Goal: Information Seeking & Learning: Learn about a topic

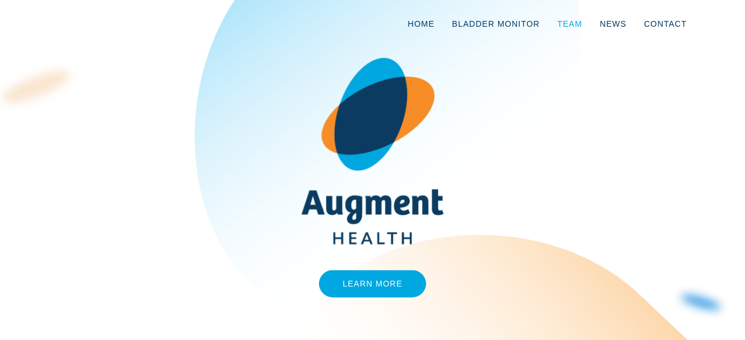
click at [577, 25] on link "Team" at bounding box center [569, 24] width 42 height 38
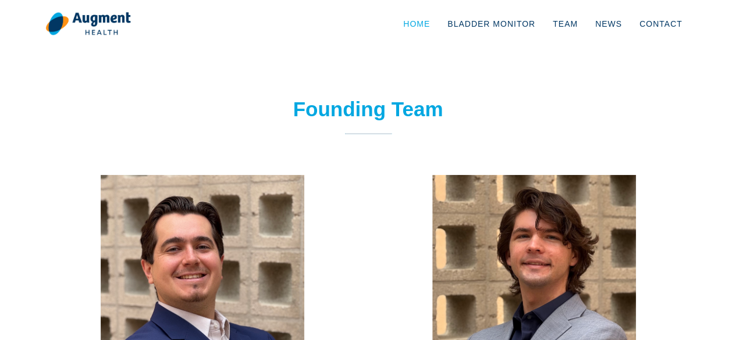
click at [439, 26] on link "Home" at bounding box center [417, 24] width 44 height 38
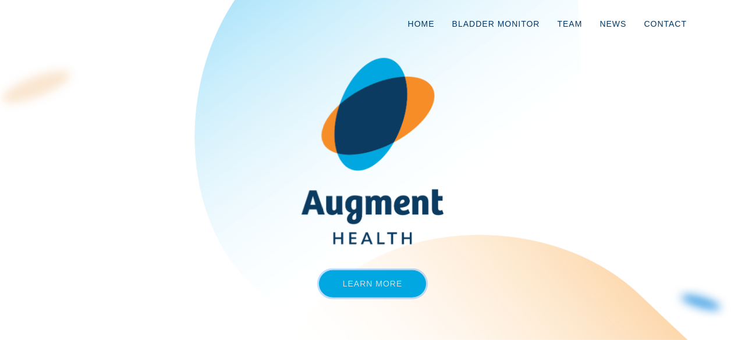
click at [380, 287] on link "Learn More" at bounding box center [373, 284] width 108 height 27
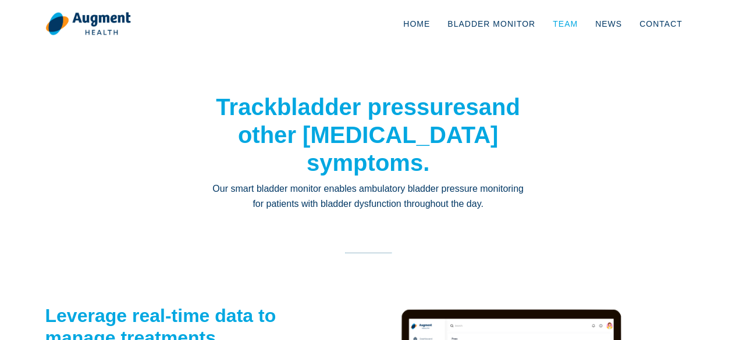
click at [577, 29] on link "Team" at bounding box center [565, 24] width 42 height 38
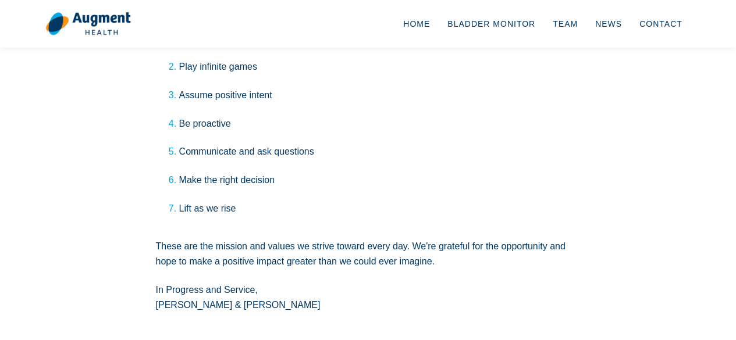
scroll to position [2128, 0]
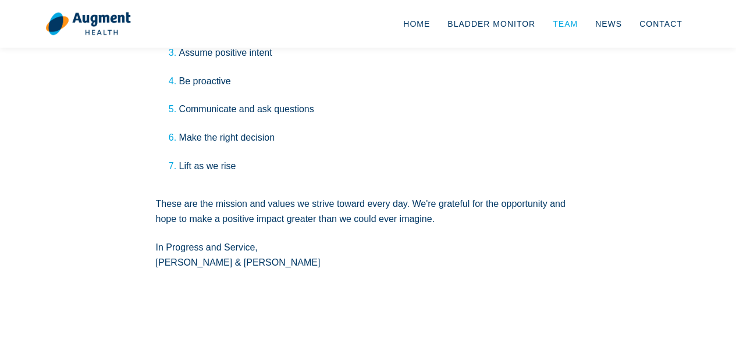
click at [578, 23] on link "Team" at bounding box center [565, 24] width 42 height 38
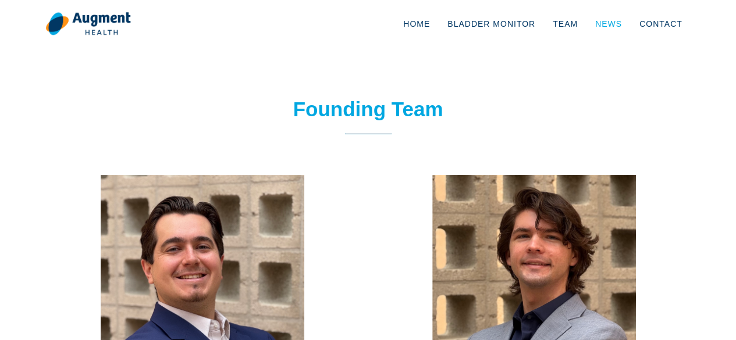
click at [614, 25] on link "News" at bounding box center [609, 24] width 44 height 38
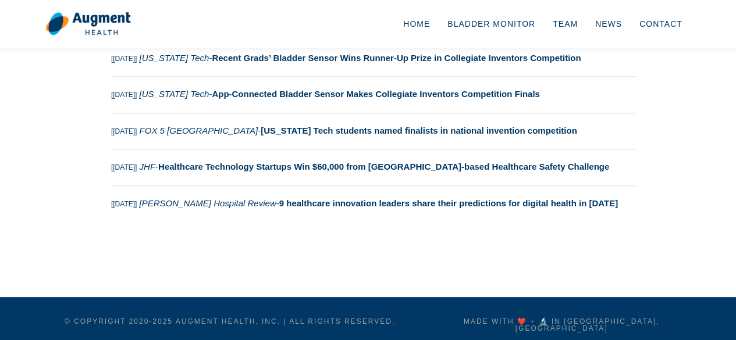
scroll to position [649, 0]
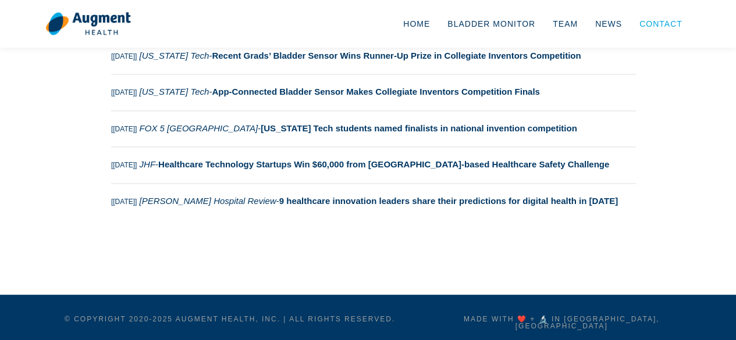
click at [645, 23] on link "Contact" at bounding box center [661, 24] width 61 height 38
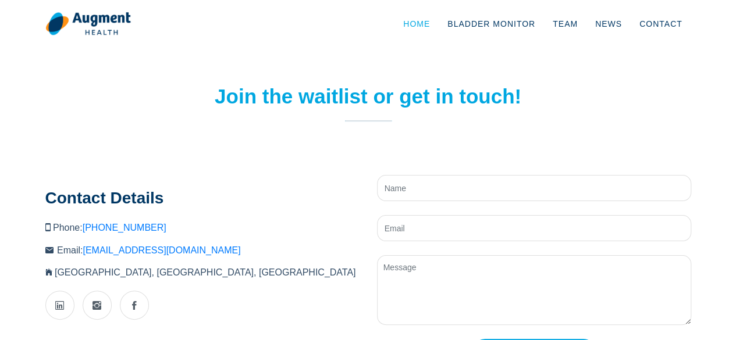
click at [428, 29] on link "Home" at bounding box center [417, 24] width 44 height 38
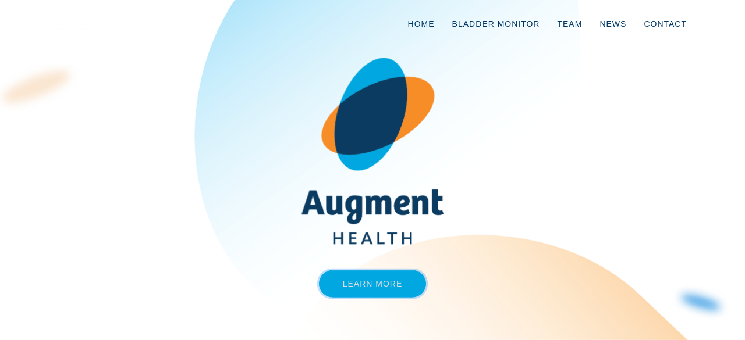
click at [375, 272] on link "Learn More" at bounding box center [373, 284] width 108 height 27
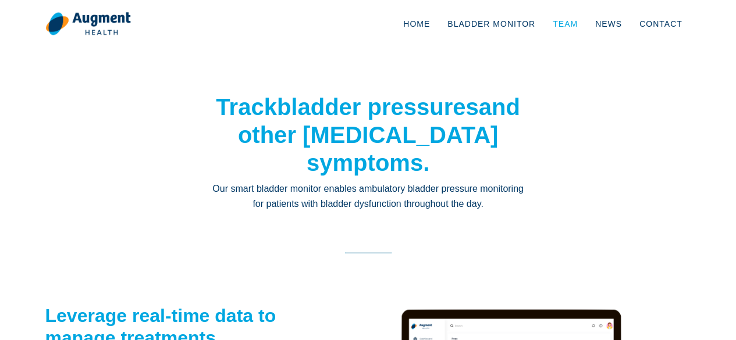
click at [584, 19] on link "Team" at bounding box center [565, 24] width 42 height 38
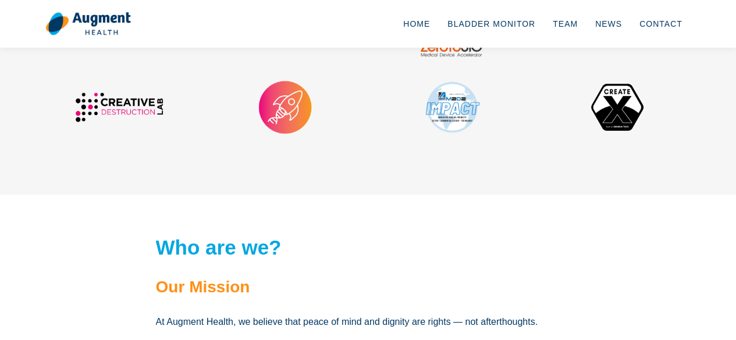
scroll to position [1615, 0]
